Goal: Entertainment & Leisure: Consume media (video, audio)

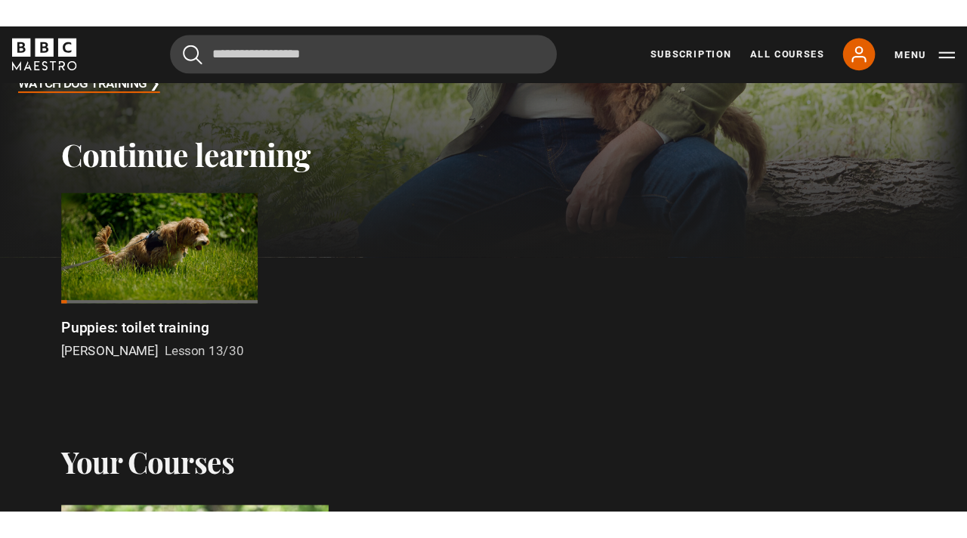
scroll to position [350, 0]
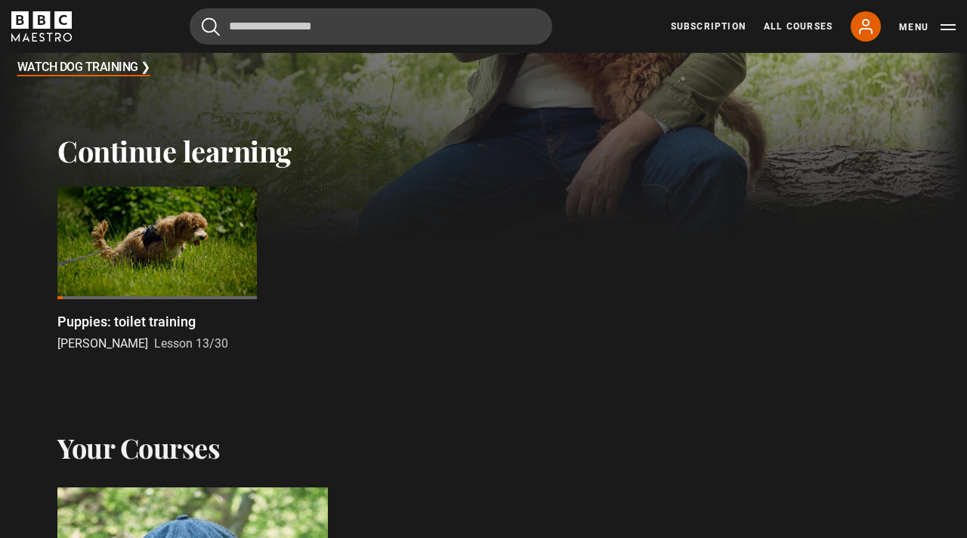
click at [169, 247] on div at bounding box center [157, 243] width 200 height 113
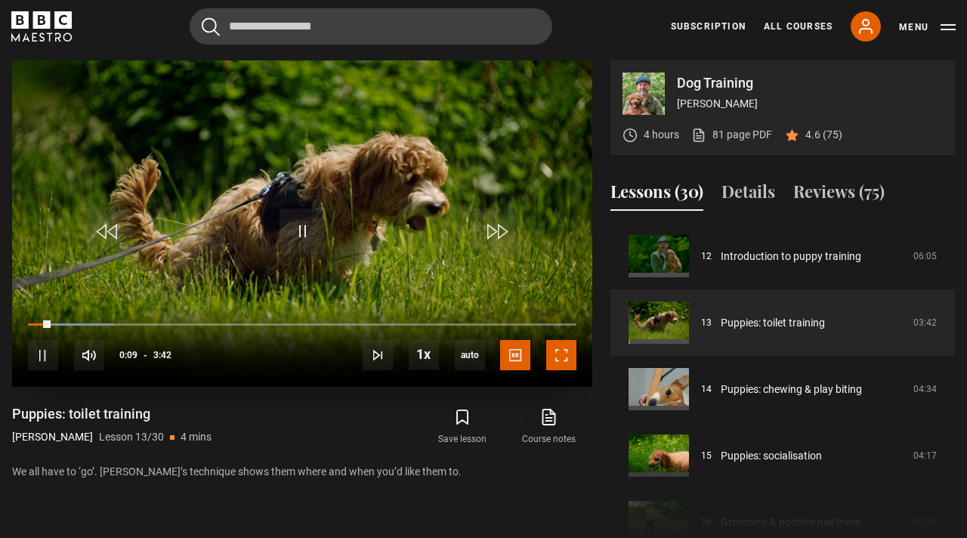
click at [560, 367] on span "Video Player" at bounding box center [561, 355] width 30 height 30
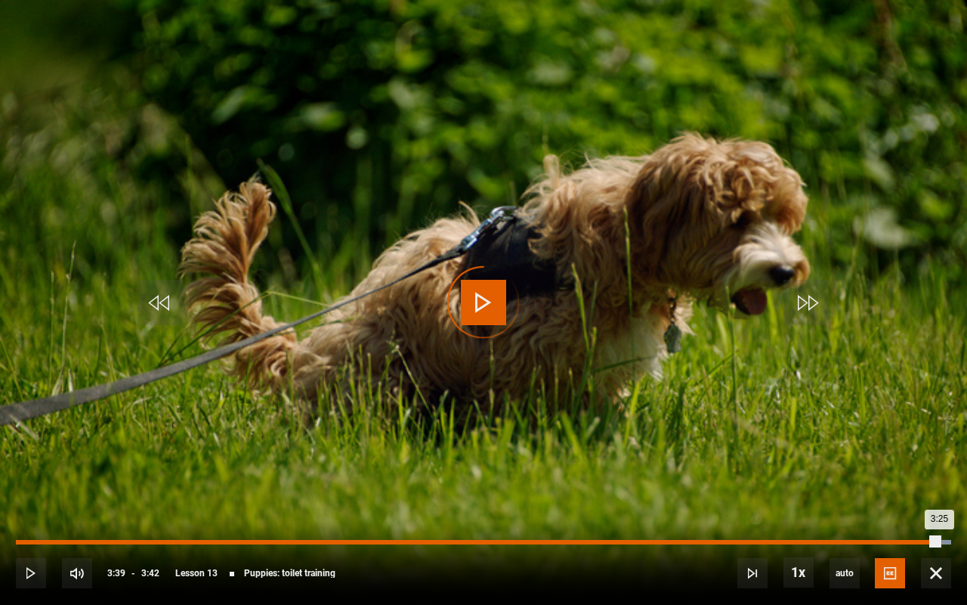
click at [939, 537] on div "Loaded : 100.00% 3:39 3:25" at bounding box center [484, 542] width 936 height 5
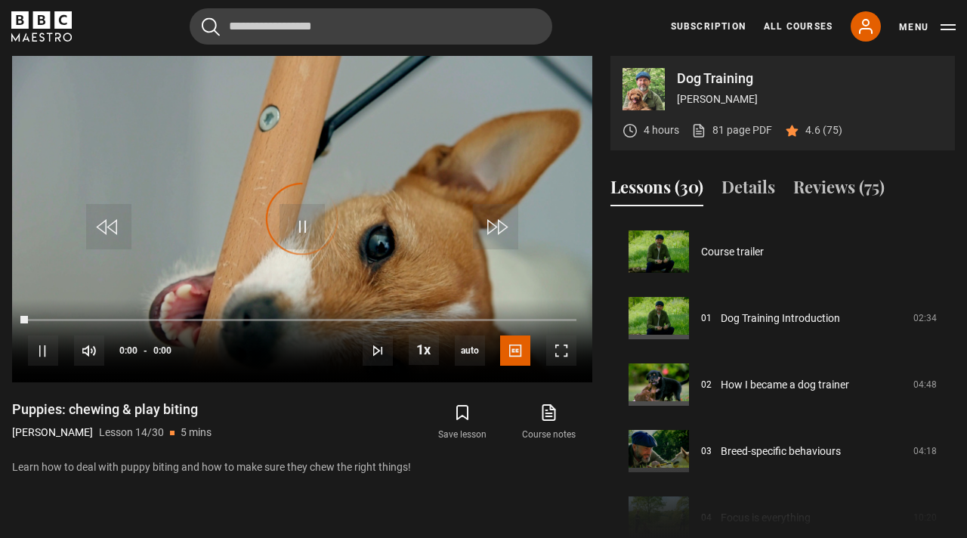
scroll to position [865, 0]
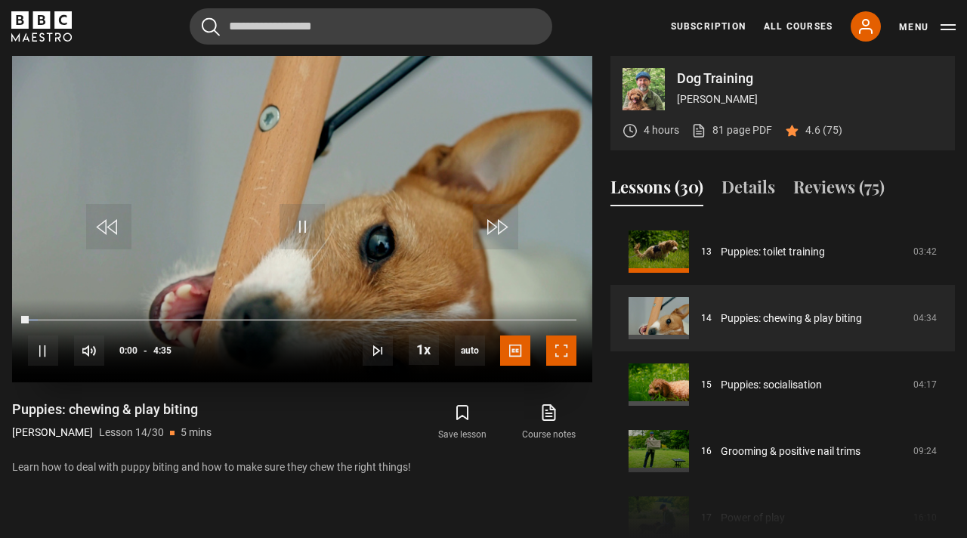
click at [565, 350] on span "Video Player" at bounding box center [561, 351] width 30 height 30
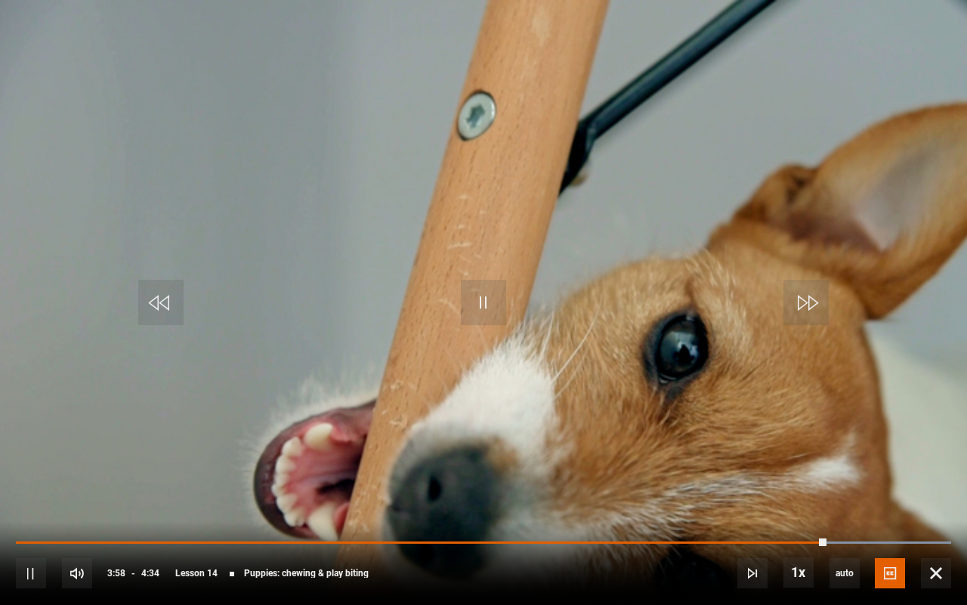
click at [930, 537] on div "10s Skip Back 10 seconds Pause 10s Skip Forward 10 seconds Loaded : 100.00% 4:2…" at bounding box center [483, 563] width 967 height 84
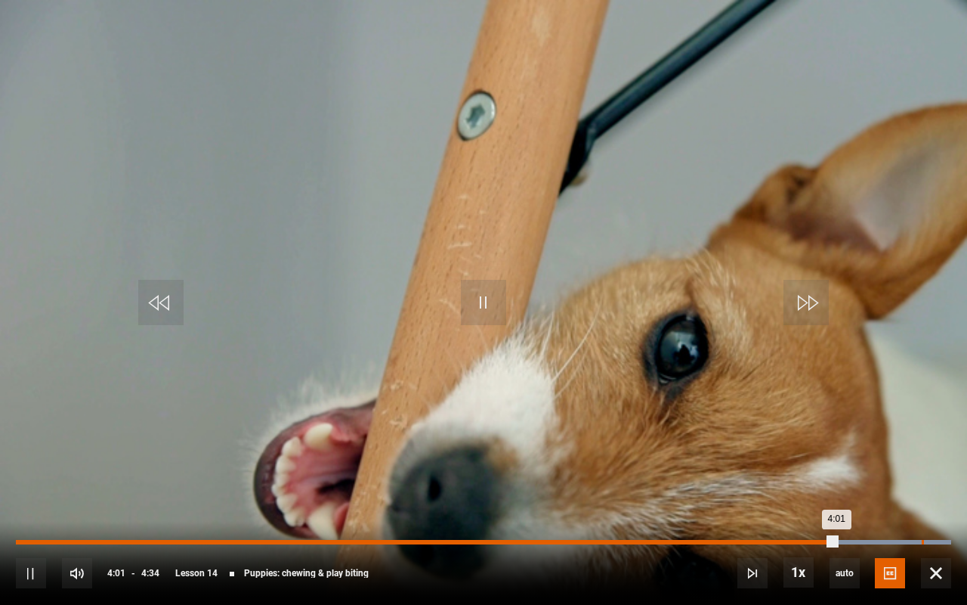
click at [921, 537] on div "Loaded : 100.00% 4:26 4:01" at bounding box center [484, 542] width 936 height 5
click at [942, 537] on div "Loaded : 100.00% 4:32 4:32" at bounding box center [484, 542] width 936 height 5
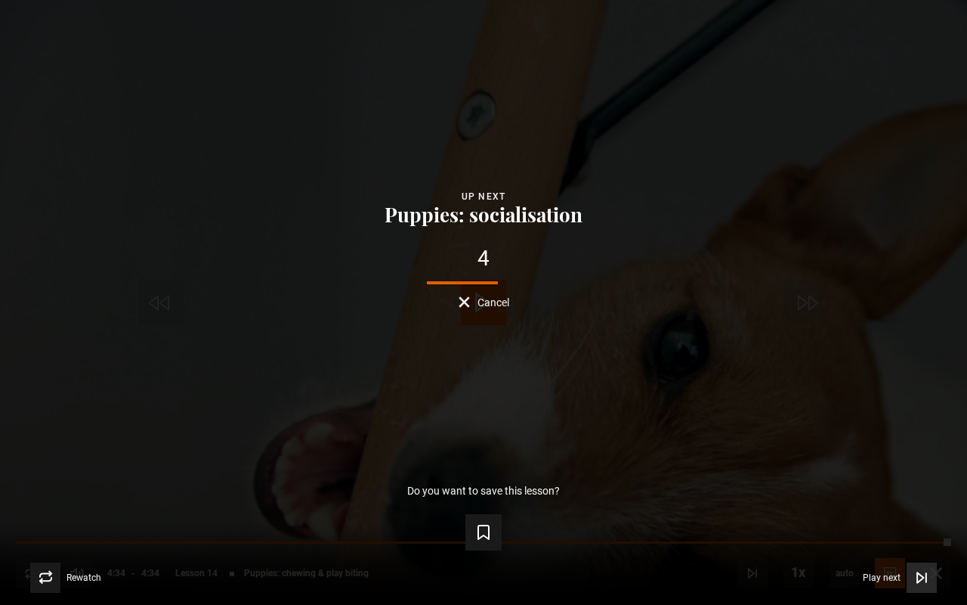
click at [900, 537] on span "Play next" at bounding box center [882, 577] width 38 height 9
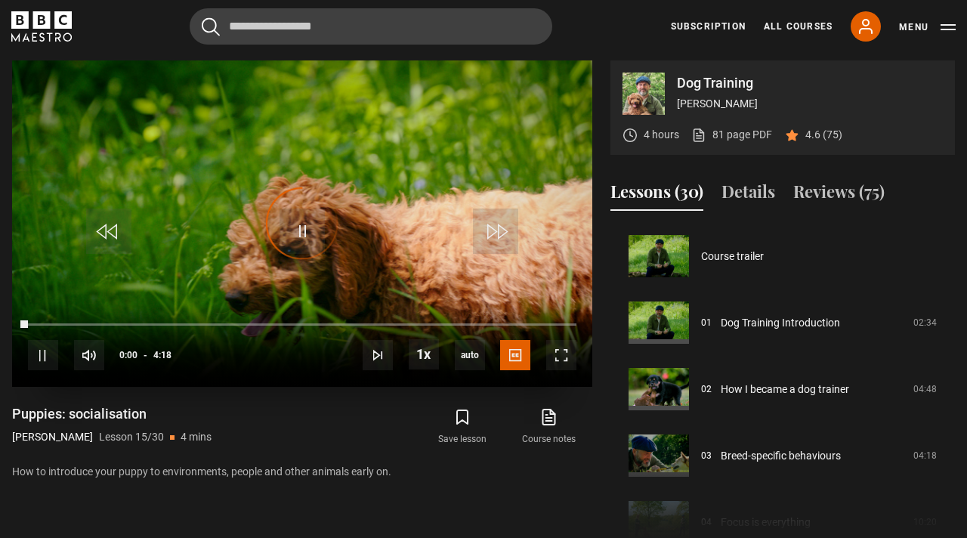
scroll to position [931, 0]
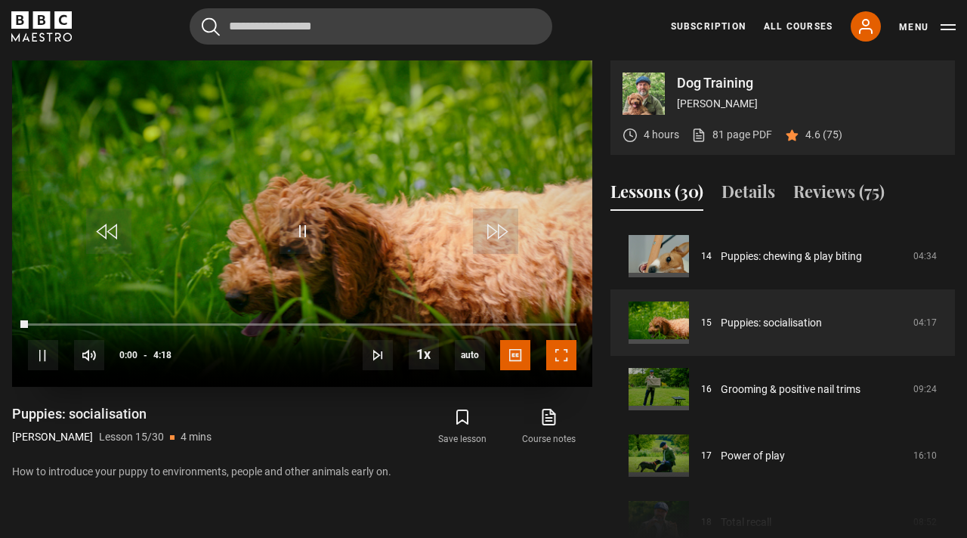
click at [565, 358] on span "Video Player" at bounding box center [561, 355] width 30 height 30
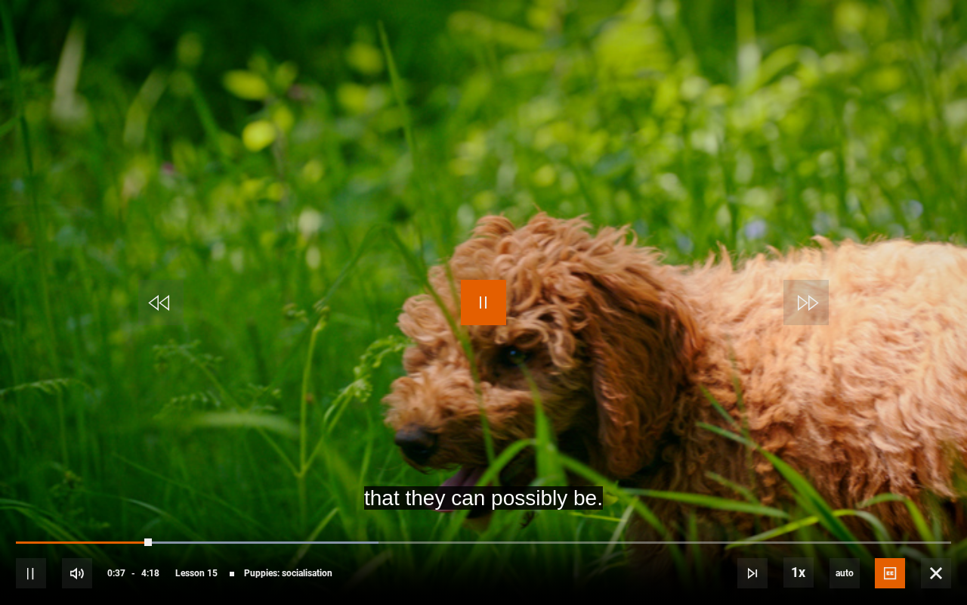
click at [491, 309] on span "Video Player" at bounding box center [483, 302] width 45 height 45
click at [940, 537] on span "Video Player" at bounding box center [936, 573] width 30 height 30
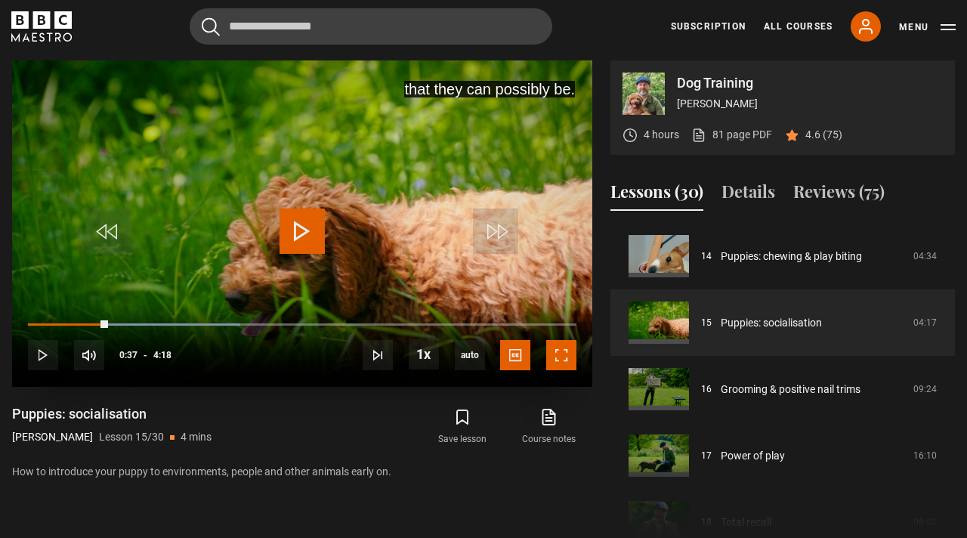
click at [562, 359] on span "Video Player" at bounding box center [561, 355] width 30 height 30
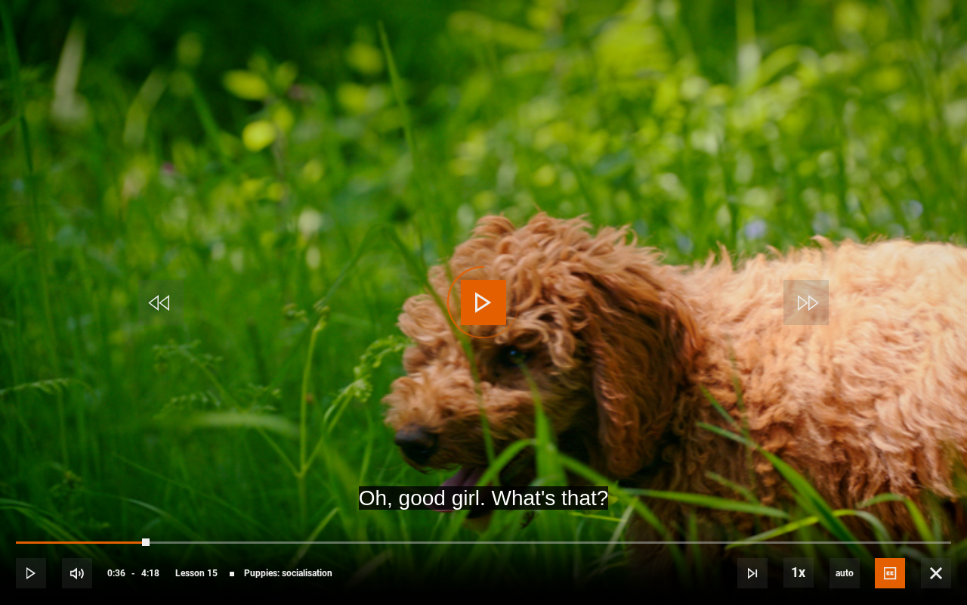
drag, startPoint x: 149, startPoint y: 540, endPoint x: 2, endPoint y: 540, distance: 146.6
click at [2, 537] on div "10s Skip Back 10 seconds Play 10s Skip Forward 10 seconds Loaded : 0.00% 0:18 0…" at bounding box center [483, 563] width 967 height 84
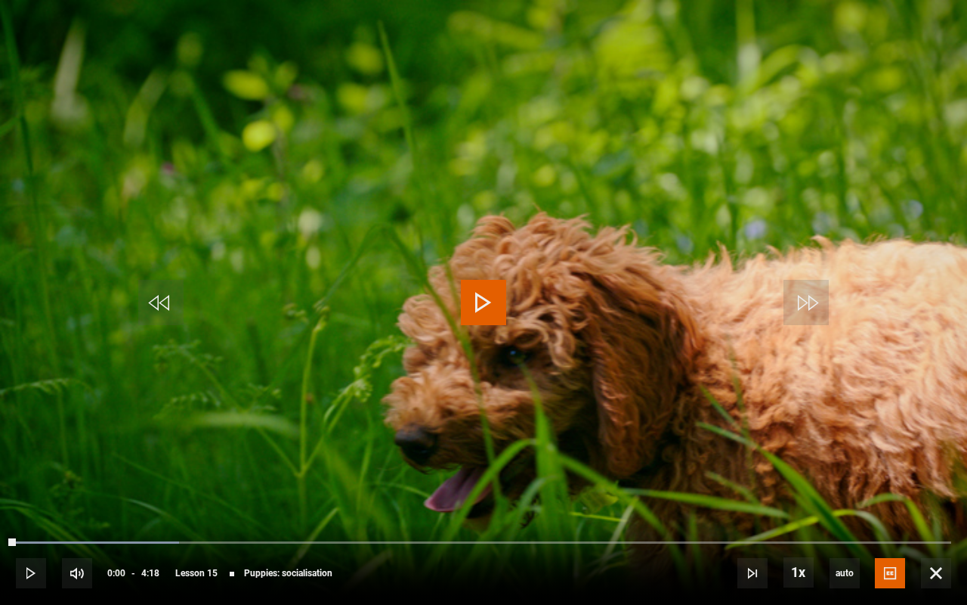
drag, startPoint x: 101, startPoint y: 541, endPoint x: 5, endPoint y: 521, distance: 98.9
click at [5, 521] on div "10s Skip Back 10 seconds Play 10s Skip Forward 10 seconds Loaded : 17.44% 0:15 …" at bounding box center [483, 563] width 967 height 84
click at [939, 537] on span "Video Player" at bounding box center [936, 573] width 30 height 30
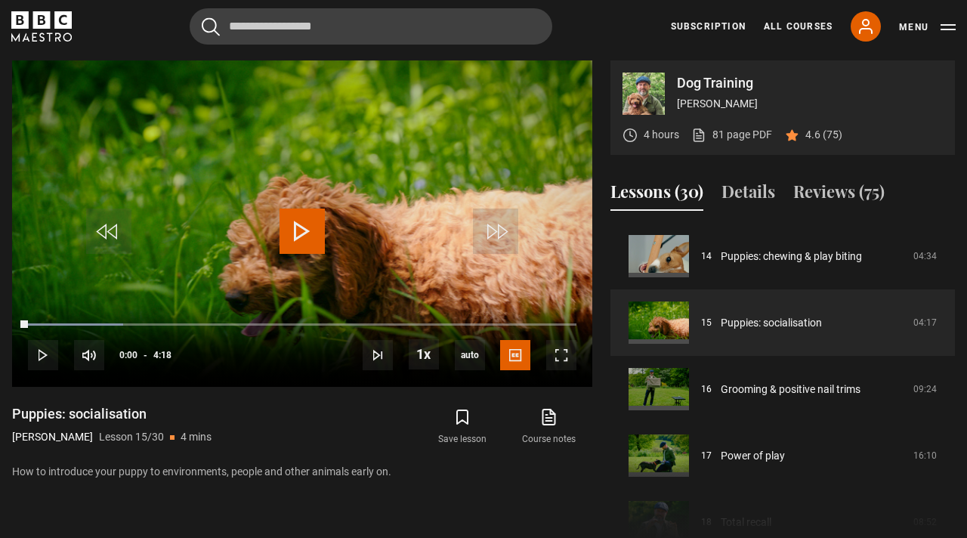
click at [303, 421] on div "Puppies: socialisation Steve Mann Lesson 15/30 4 mins How to introduce your pup…" at bounding box center [302, 442] width 580 height 75
click at [48, 359] on span "Video Player" at bounding box center [43, 355] width 30 height 30
click at [317, 234] on span "Video Player" at bounding box center [302, 231] width 45 height 45
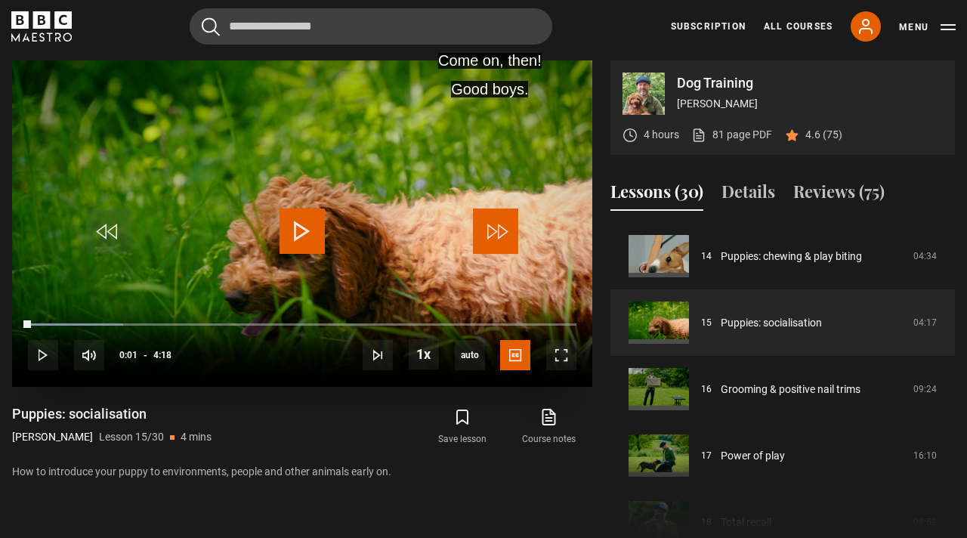
click at [501, 224] on span "Video Player" at bounding box center [495, 231] width 45 height 45
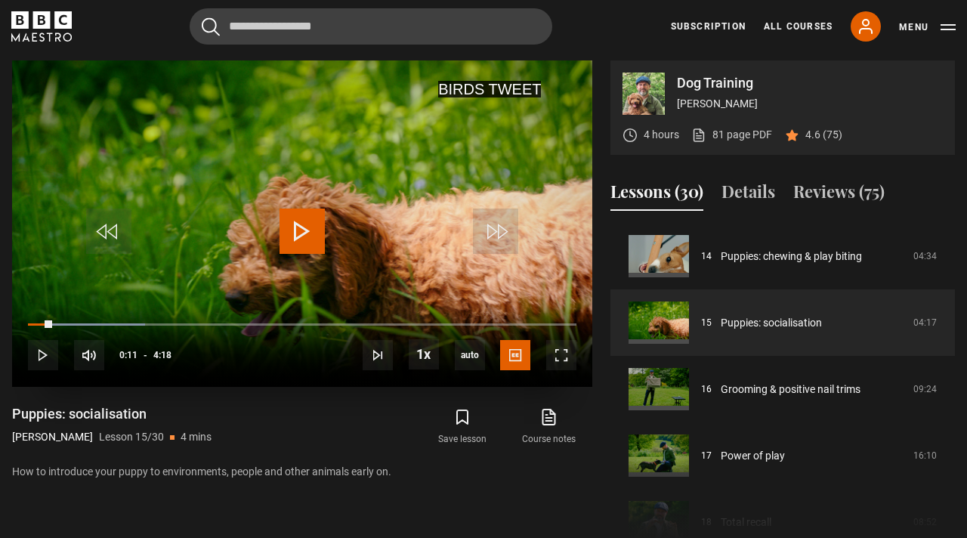
click at [302, 221] on span "Video Player" at bounding box center [302, 231] width 45 height 45
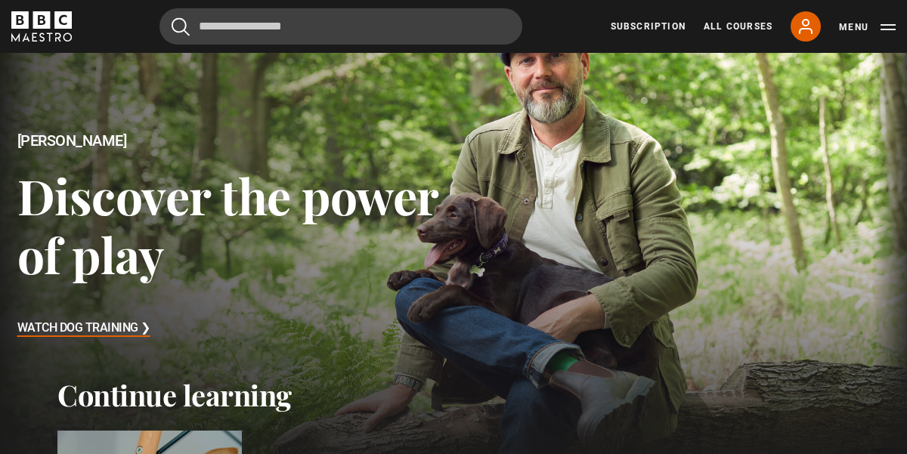
scroll to position [76, 0]
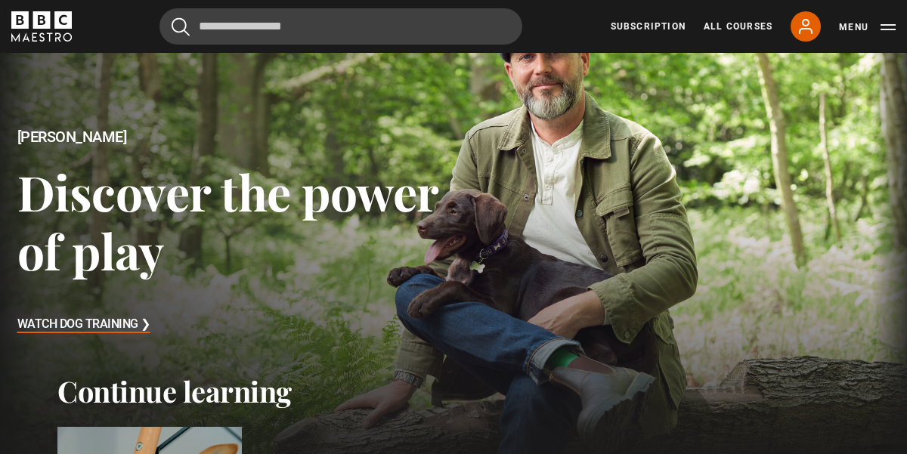
click at [128, 317] on h3 "Watch Dog Training ❯" at bounding box center [83, 325] width 133 height 23
click at [129, 324] on h3 "Watch Dog Training ❯" at bounding box center [83, 325] width 133 height 23
click at [141, 325] on h3 "Watch Dog Training ❯" at bounding box center [83, 325] width 133 height 23
click at [116, 326] on h3 "Watch Dog Training ❯" at bounding box center [83, 325] width 133 height 23
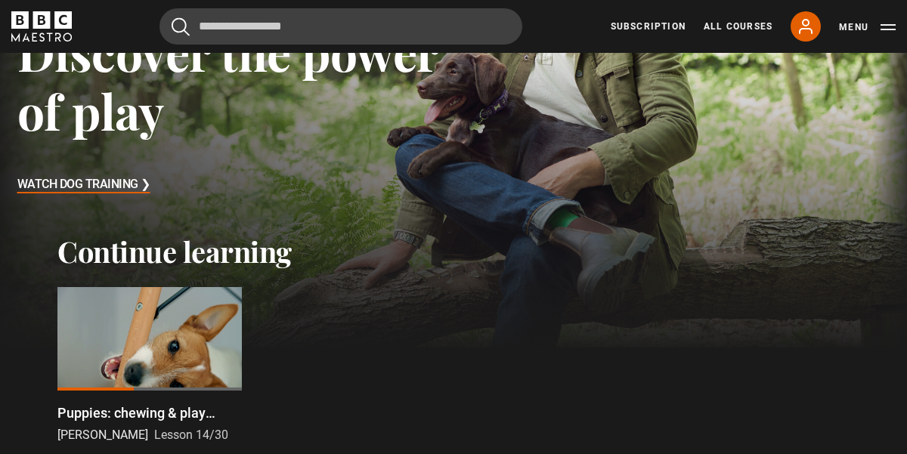
scroll to position [240, 0]
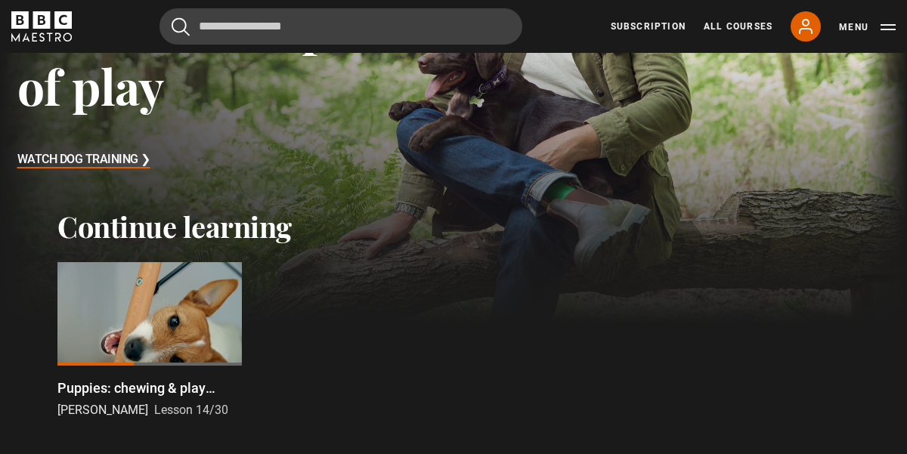
click at [119, 330] on div at bounding box center [149, 314] width 184 height 104
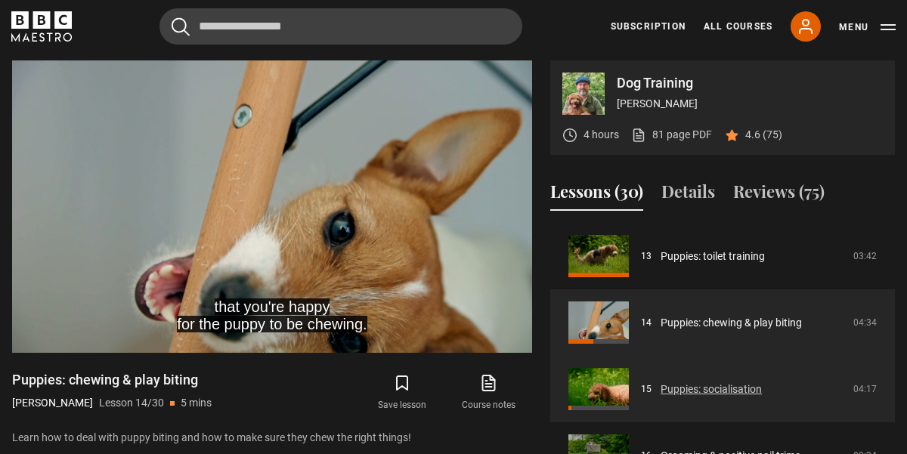
click at [661, 386] on link "Puppies: socialisation" at bounding box center [711, 390] width 101 height 16
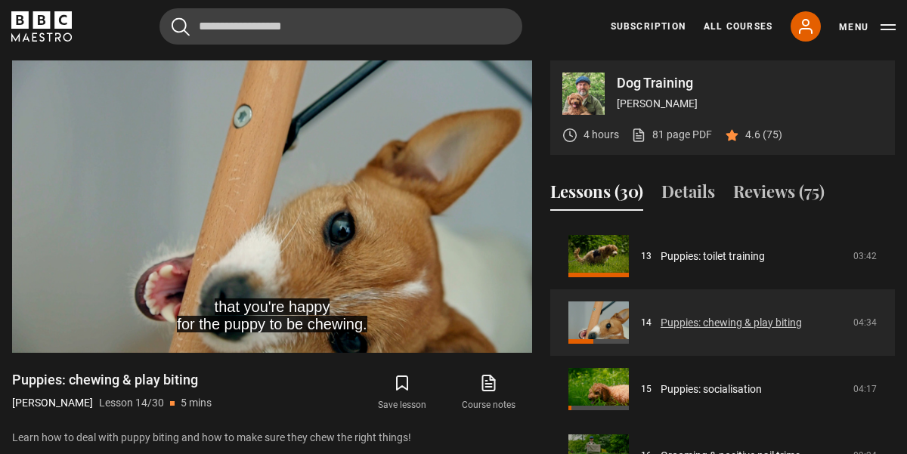
click at [661, 331] on link "Puppies: chewing & play biting" at bounding box center [731, 323] width 141 height 16
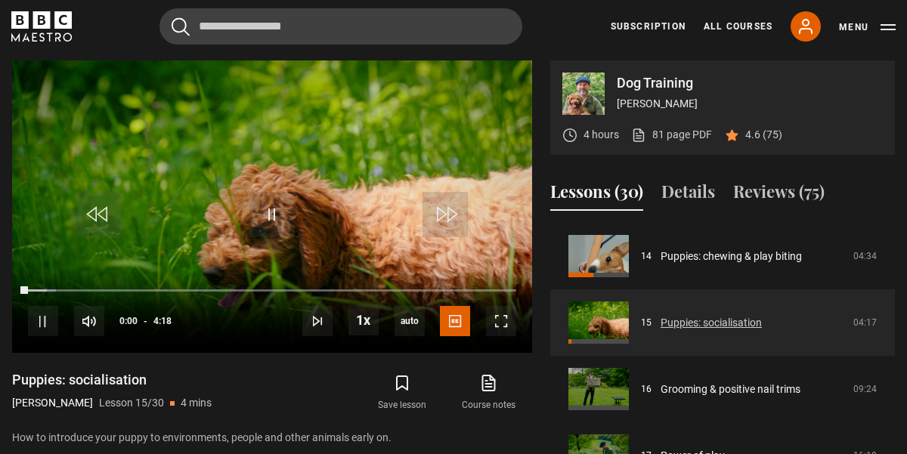
click at [661, 325] on link "Puppies: socialisation" at bounding box center [711, 323] width 101 height 16
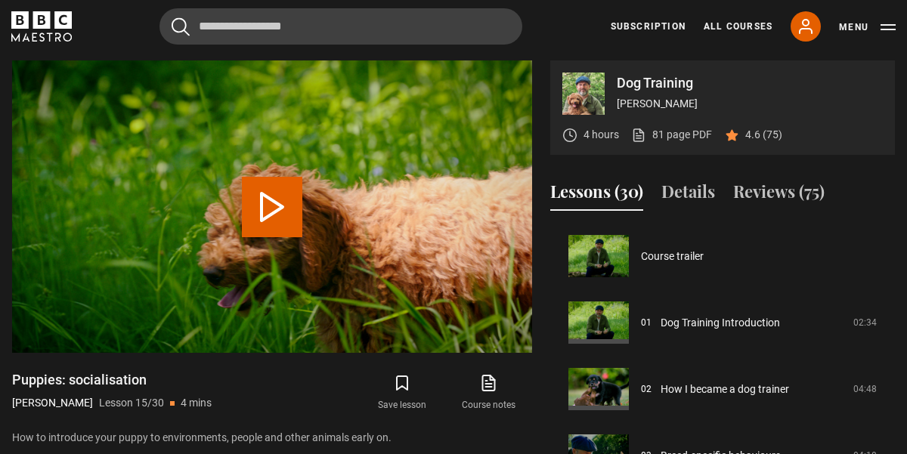
scroll to position [931, 0]
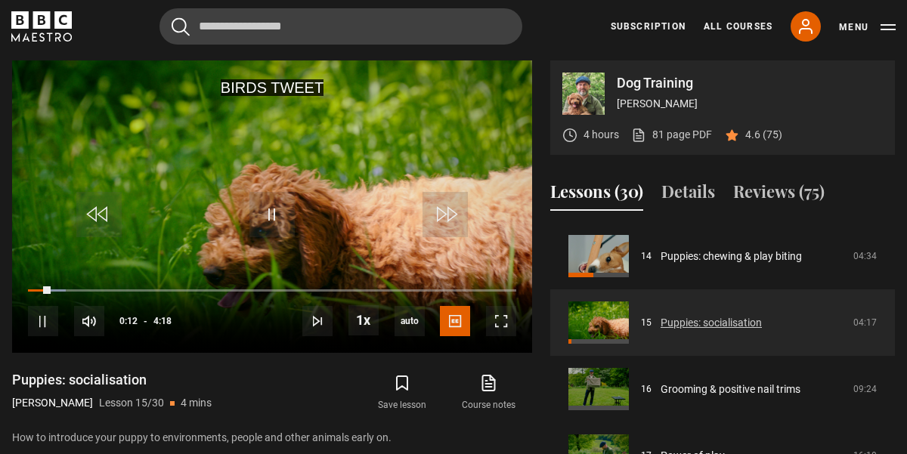
click at [661, 322] on link "Puppies: socialisation" at bounding box center [711, 323] width 101 height 16
click at [490, 323] on span "Video Player" at bounding box center [501, 321] width 30 height 30
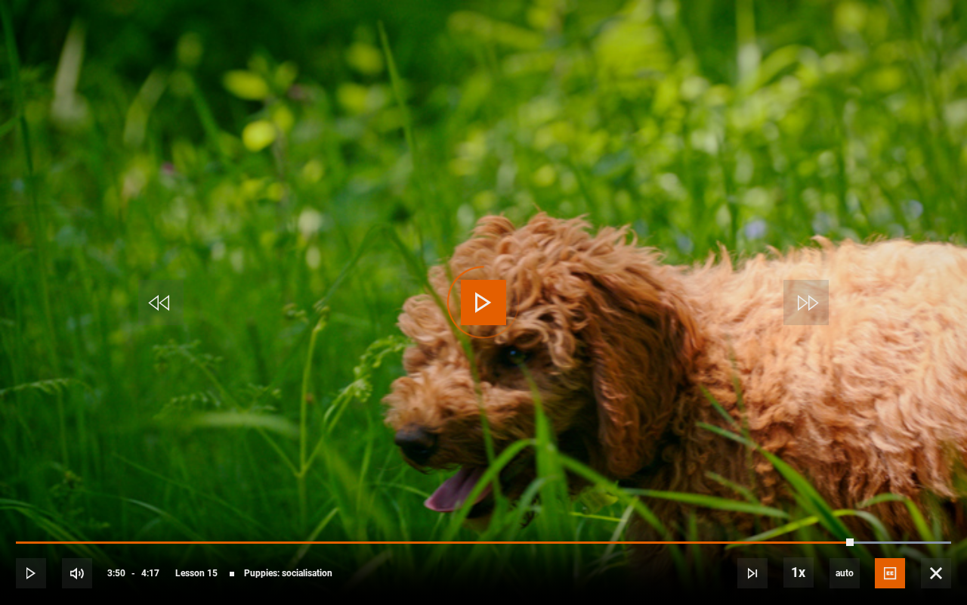
drag, startPoint x: 846, startPoint y: 537, endPoint x: 875, endPoint y: 535, distance: 28.8
click at [875, 453] on div "10s Skip Back 10 seconds Play 10s Skip Forward 10 seconds Loaded : 100.00% 3:49…" at bounding box center [483, 563] width 967 height 84
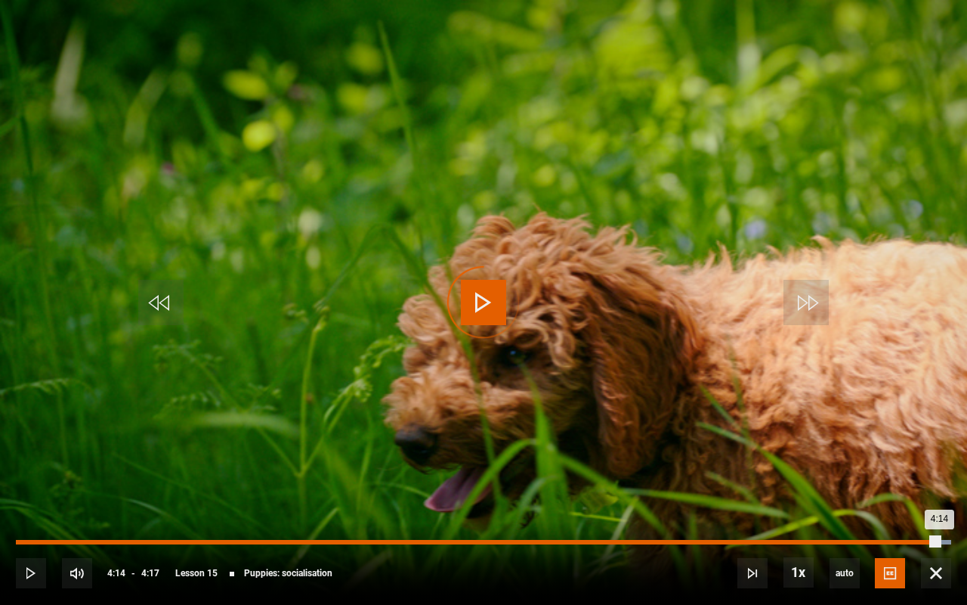
click at [906, 453] on div "Loaded : 100.00% 4:14 4:14" at bounding box center [484, 542] width 936 height 5
click at [906, 453] on div "4:16" at bounding box center [482, 542] width 933 height 5
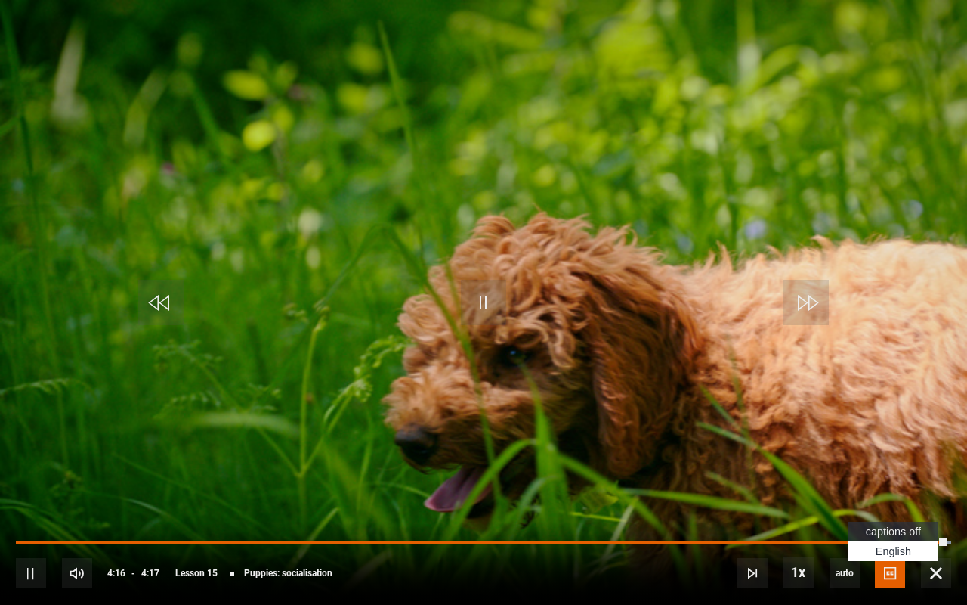
click at [899, 453] on span "English Captions" at bounding box center [894, 551] width 36 height 12
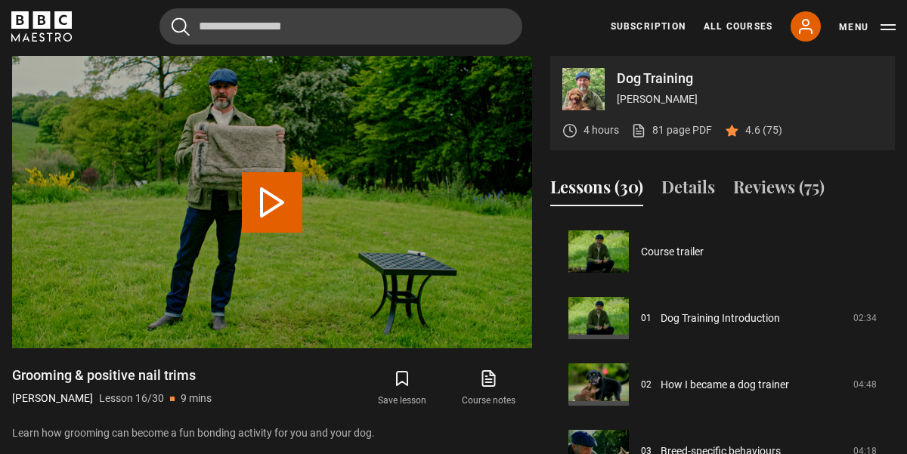
scroll to position [998, 0]
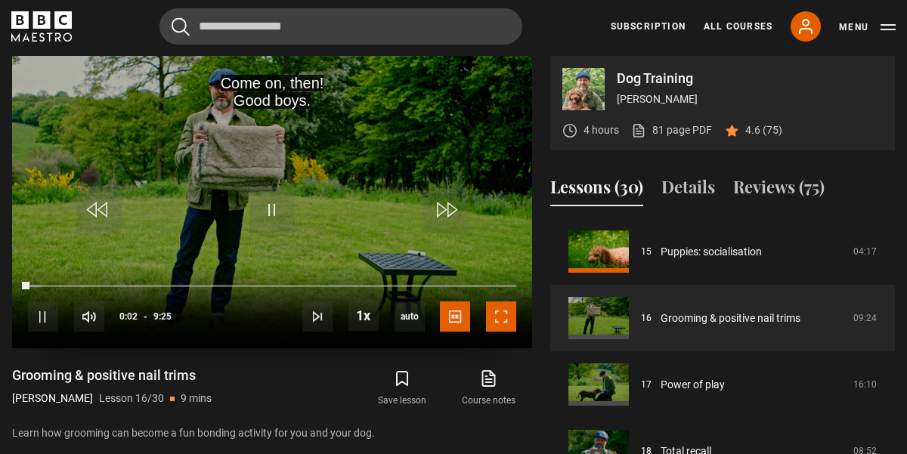
click at [506, 320] on span "Video Player" at bounding box center [501, 317] width 30 height 30
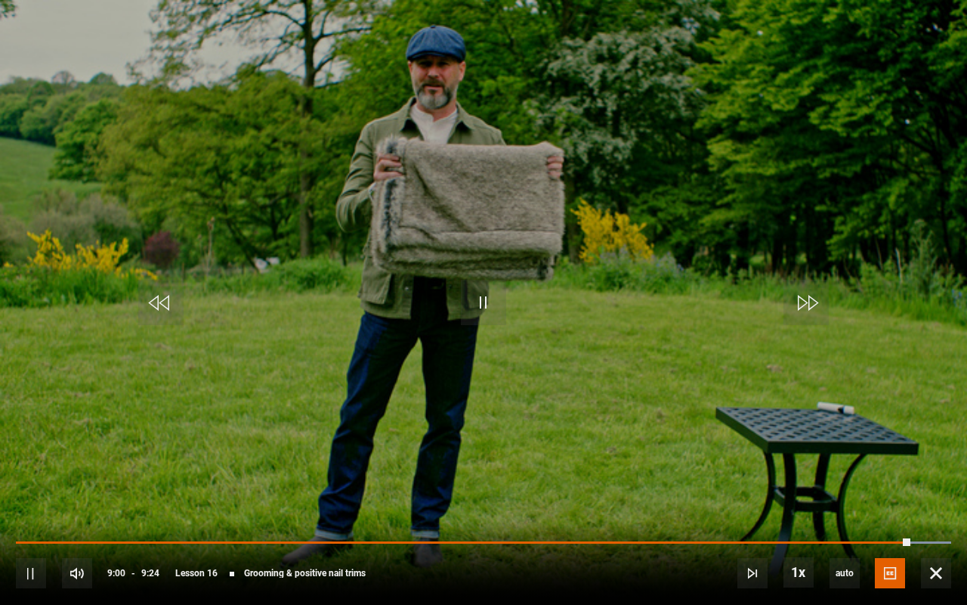
click at [906, 453] on div "10s Skip Back 10 seconds Pause 10s Skip Forward 10 seconds Loaded : 100.00% 9:1…" at bounding box center [483, 563] width 967 height 84
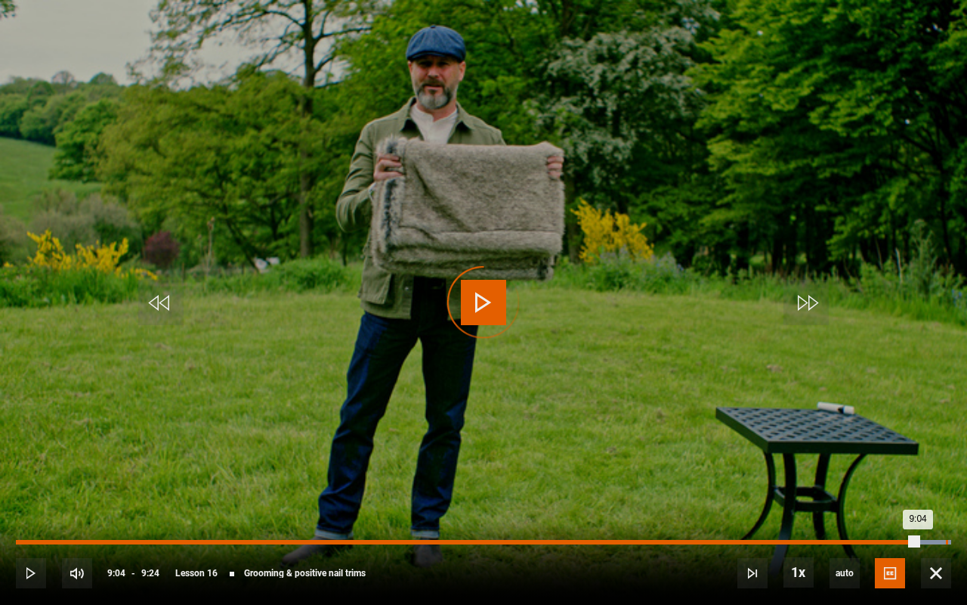
click at [906, 453] on div "Loaded : 100.00% 9:21 9:04" at bounding box center [484, 542] width 936 height 5
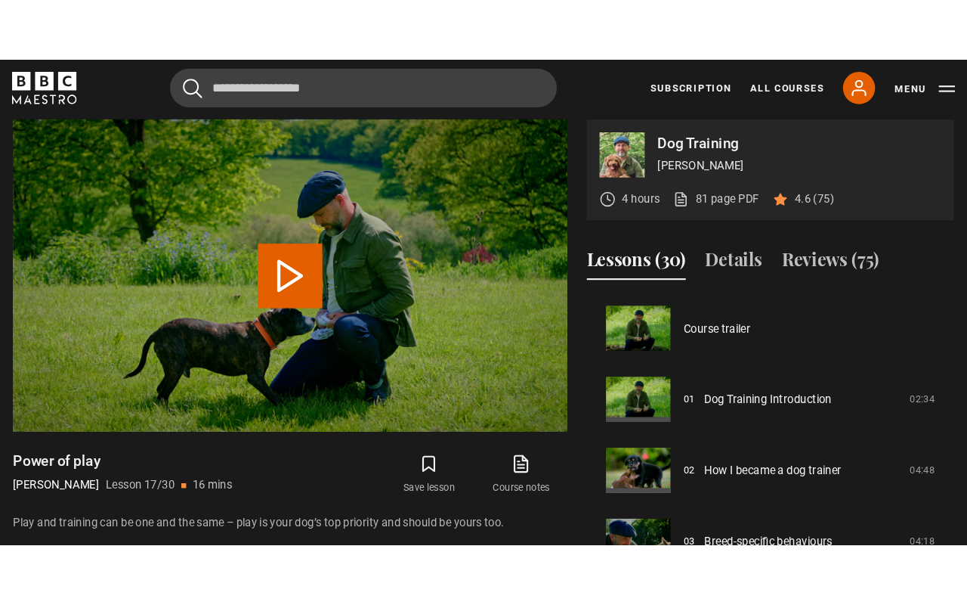
scroll to position [1064, 0]
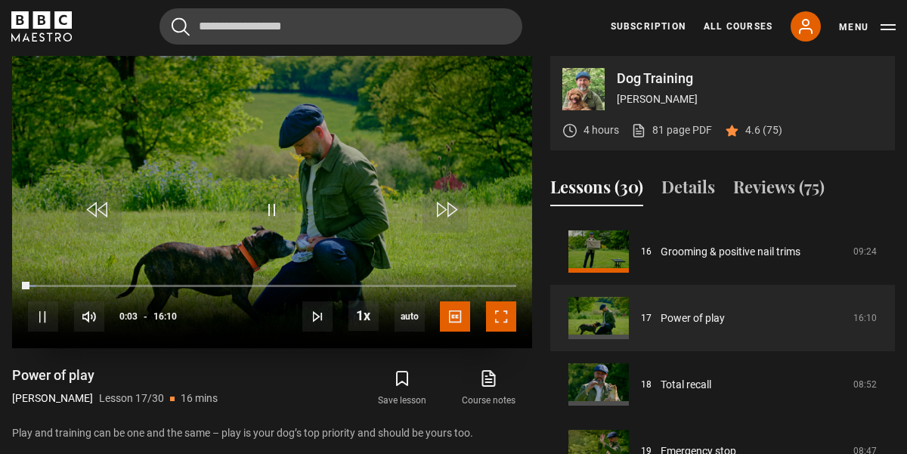
click at [509, 311] on span "Video Player" at bounding box center [501, 317] width 30 height 30
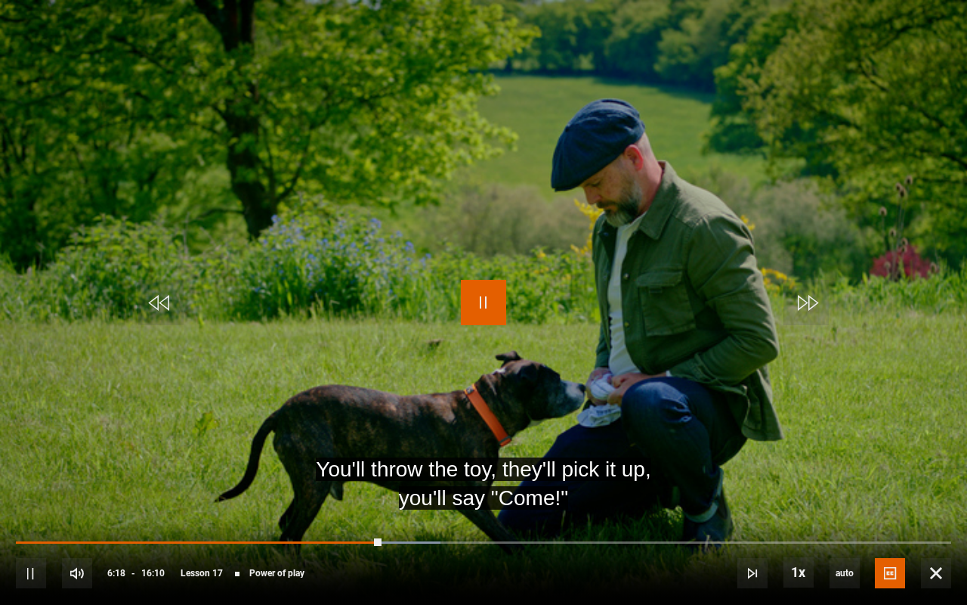
click at [484, 307] on span "Video Player" at bounding box center [483, 302] width 45 height 45
